Goal: Find specific page/section

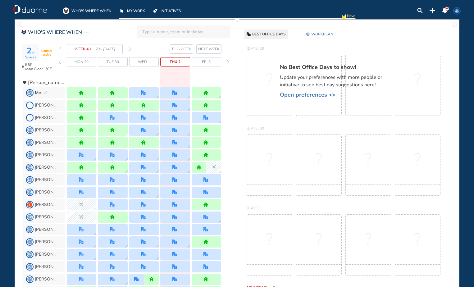
click at [130, 49] on img "forward week" at bounding box center [129, 49] width 3 height 5
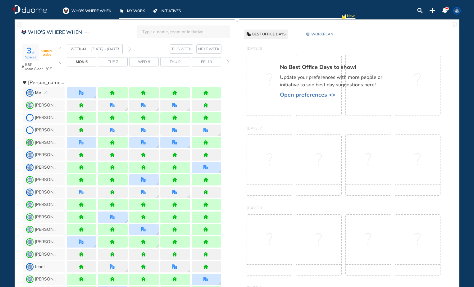
click at [60, 48] on img "back week" at bounding box center [59, 49] width 3 height 5
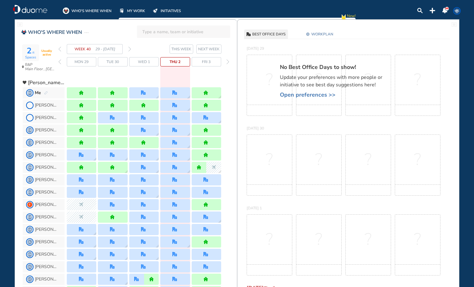
click at [130, 49] on img "forward week" at bounding box center [129, 49] width 3 height 5
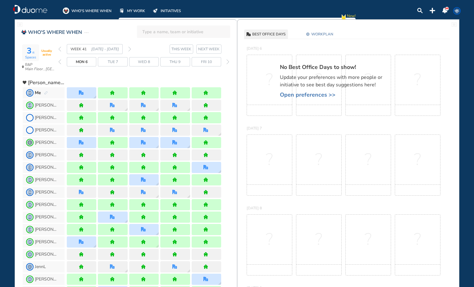
click at [128, 49] on img "forward week" at bounding box center [129, 49] width 3 height 5
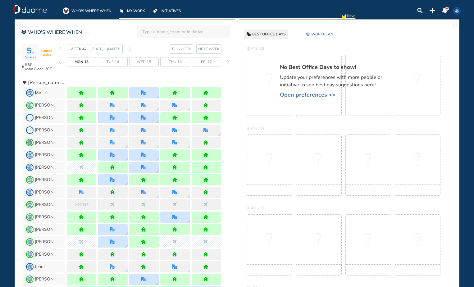
click at [128, 49] on div "WEEK 42 [DATE] - [DATE]" at bounding box center [94, 49] width 73 height 10
click at [130, 48] on img "forward week" at bounding box center [129, 49] width 3 height 5
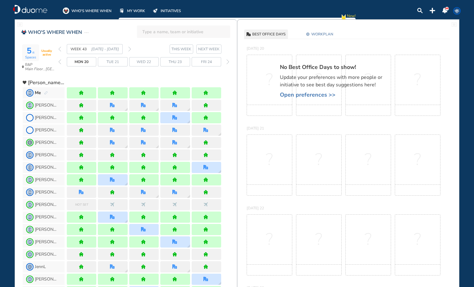
click at [130, 48] on img "forward week" at bounding box center [129, 49] width 3 height 5
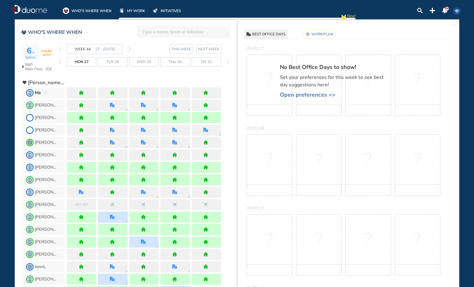
click at [130, 50] on img "forward week" at bounding box center [129, 49] width 3 height 5
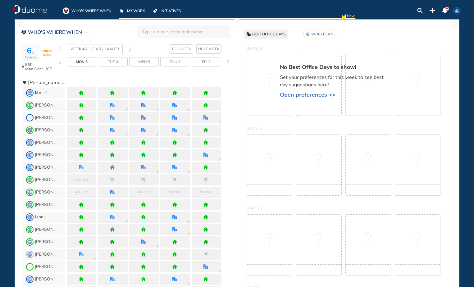
click at [326, 35] on rect at bounding box center [319, 34] width 33 height 10
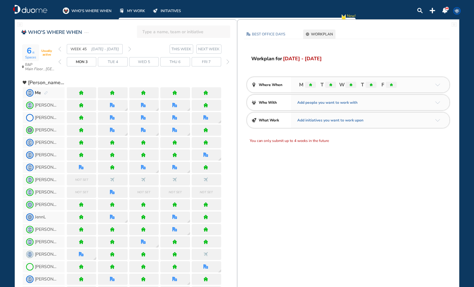
click at [47, 90] on div "Me" at bounding box center [41, 93] width 13 height 6
click at [319, 32] on span "WORKPLAN" at bounding box center [322, 34] width 22 height 6
